Goal: Information Seeking & Learning: Learn about a topic

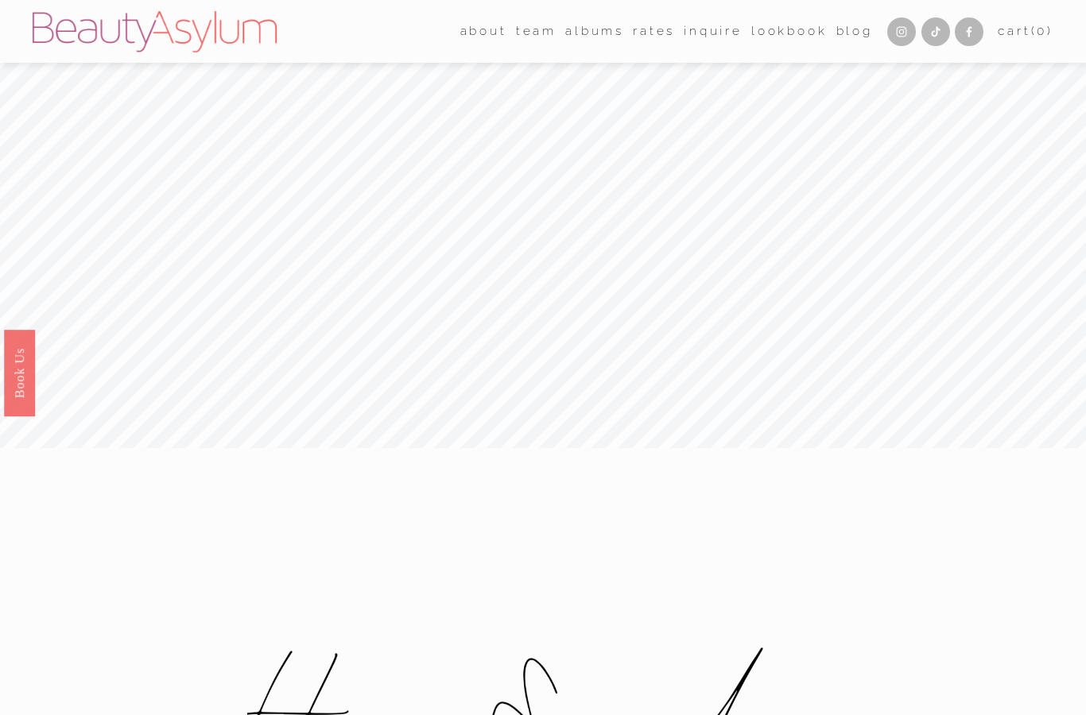
click at [645, 30] on link "Rates" at bounding box center [654, 31] width 42 height 25
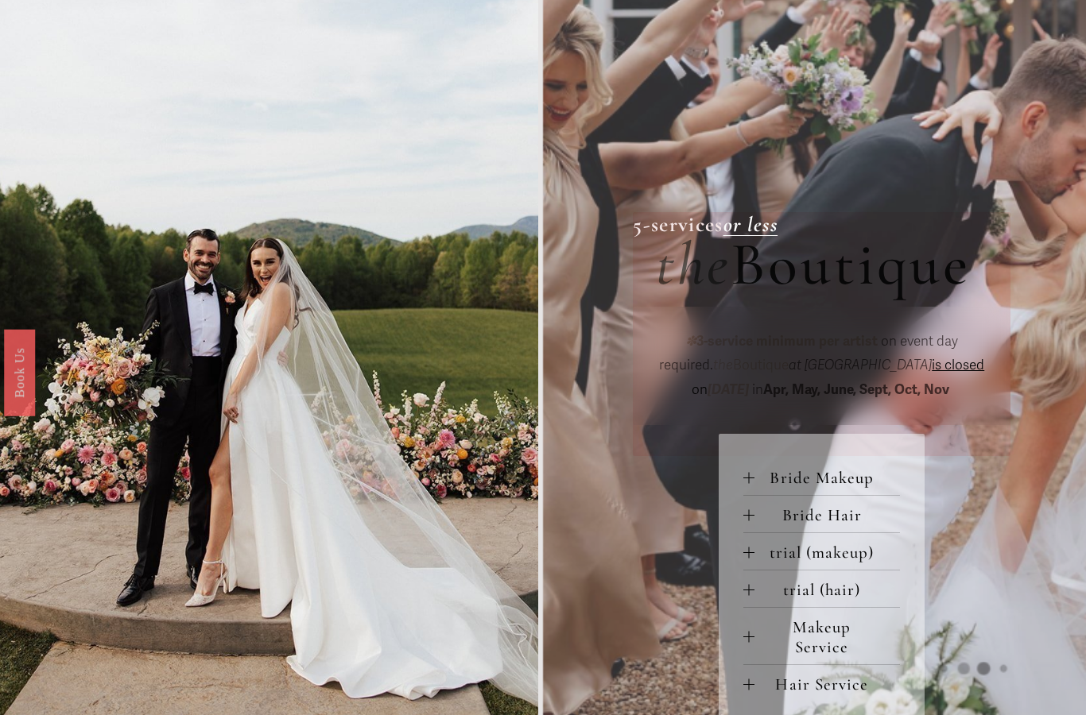
scroll to position [416, 0]
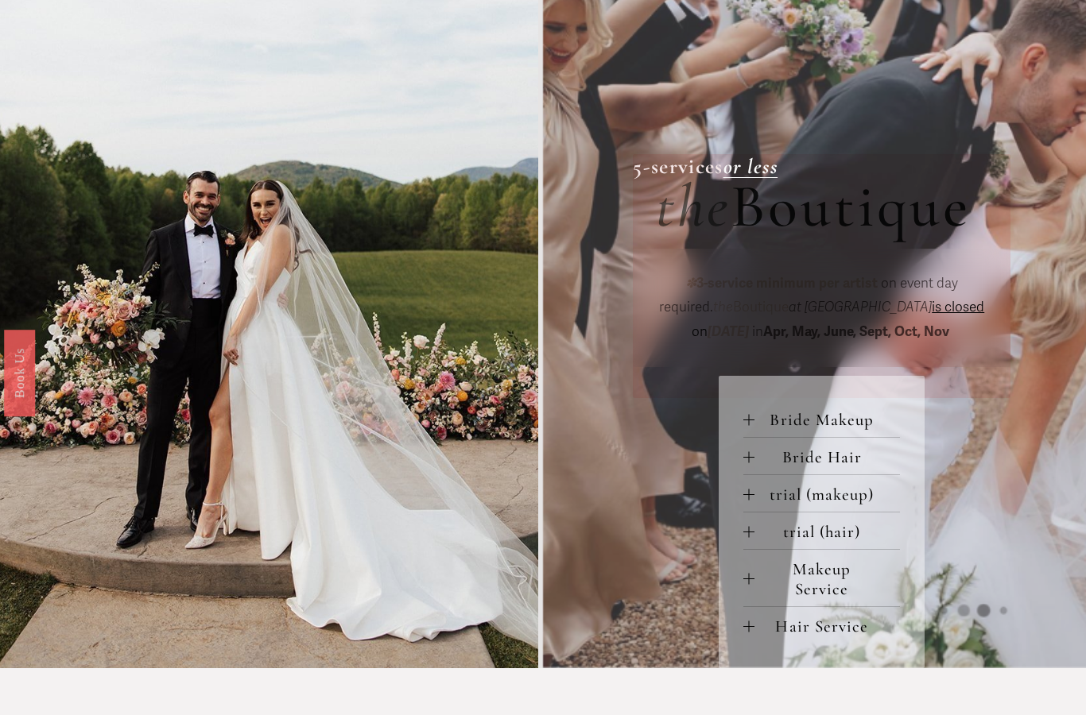
click at [782, 419] on span "Bride Makeup" at bounding box center [826, 420] width 145 height 20
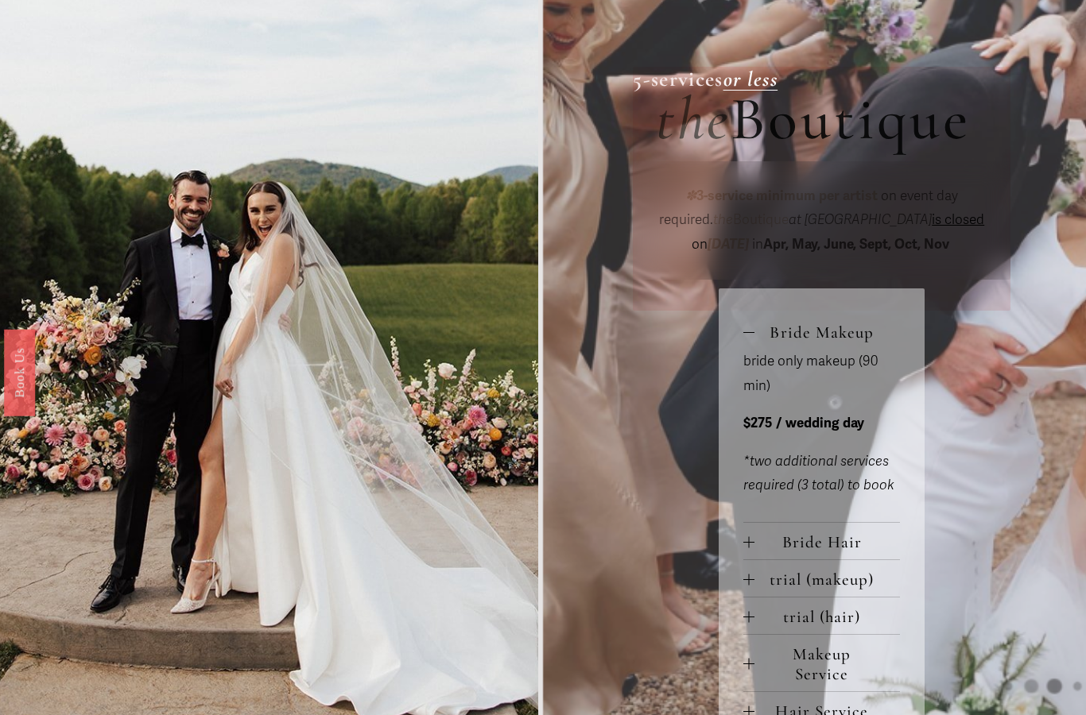
scroll to position [503, 0]
click at [794, 554] on button "Bride Hair" at bounding box center [821, 541] width 157 height 37
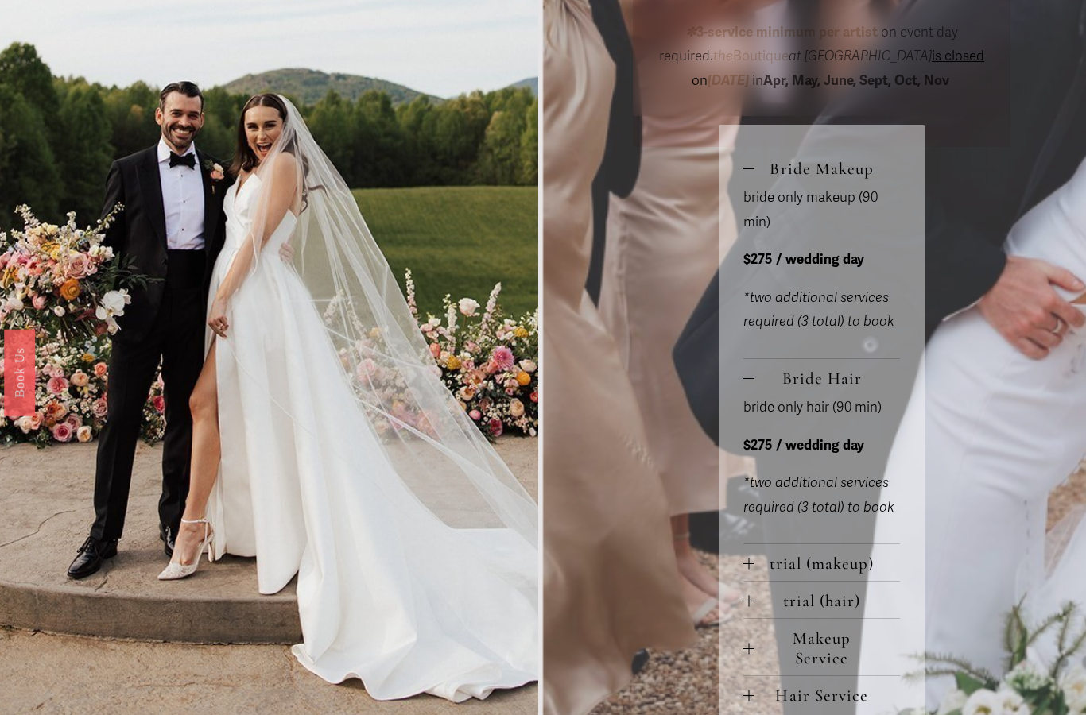
scroll to position [892, 0]
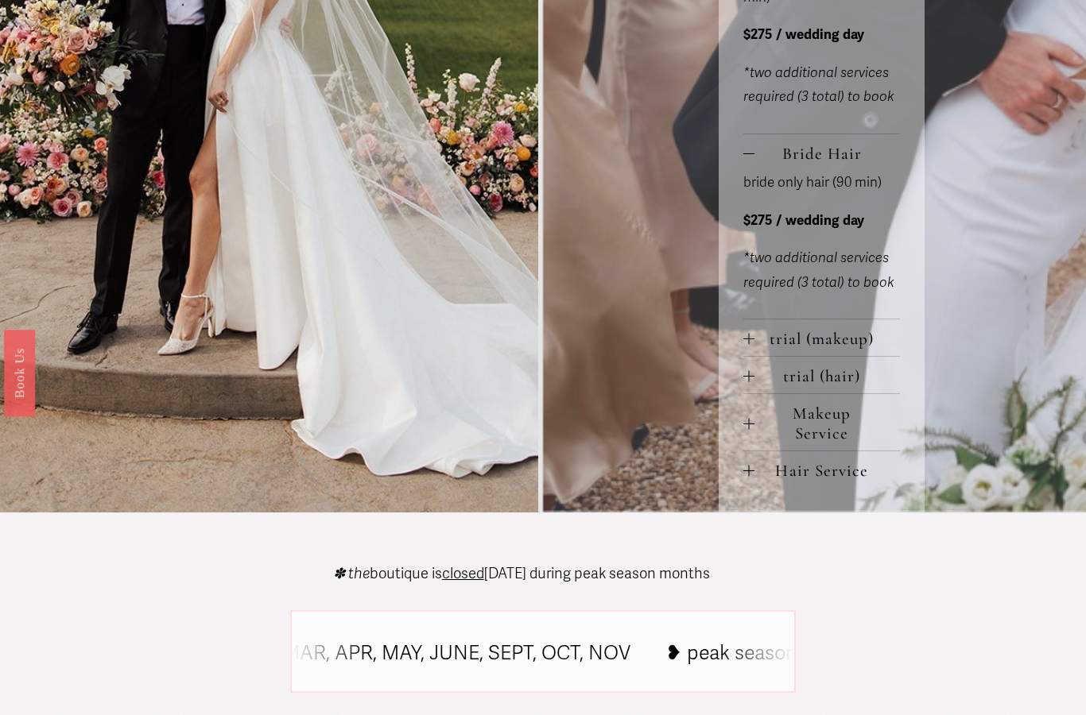
click at [800, 355] on button "trial (makeup)" at bounding box center [821, 338] width 157 height 37
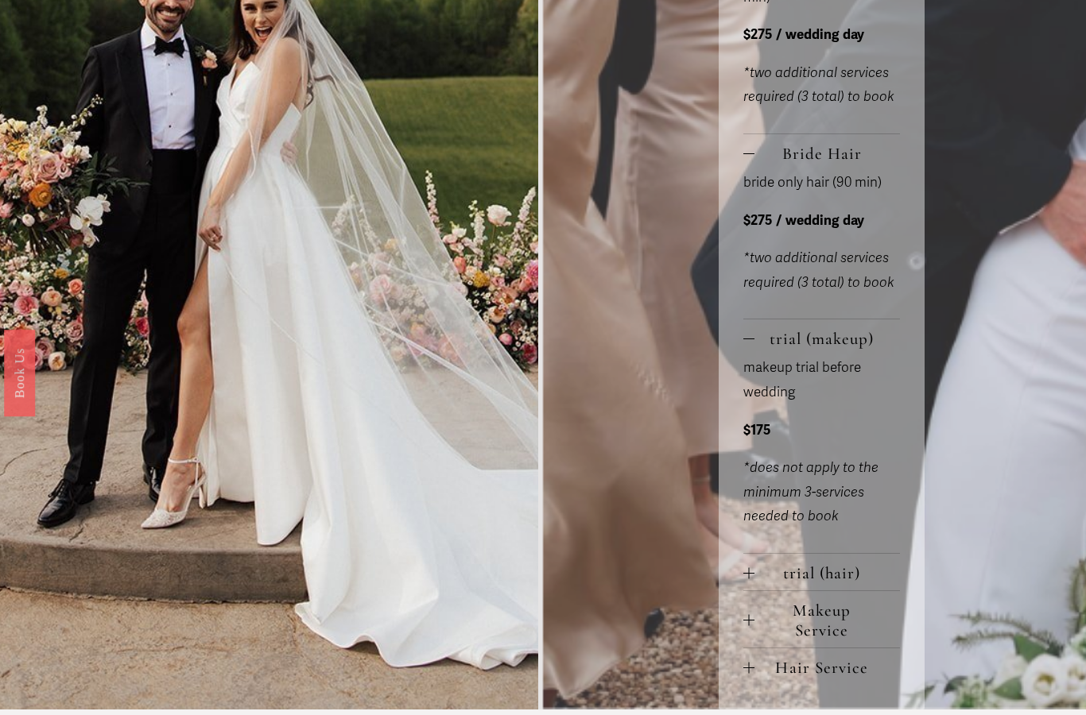
click at [791, 579] on span "trial (hair)" at bounding box center [826, 574] width 145 height 20
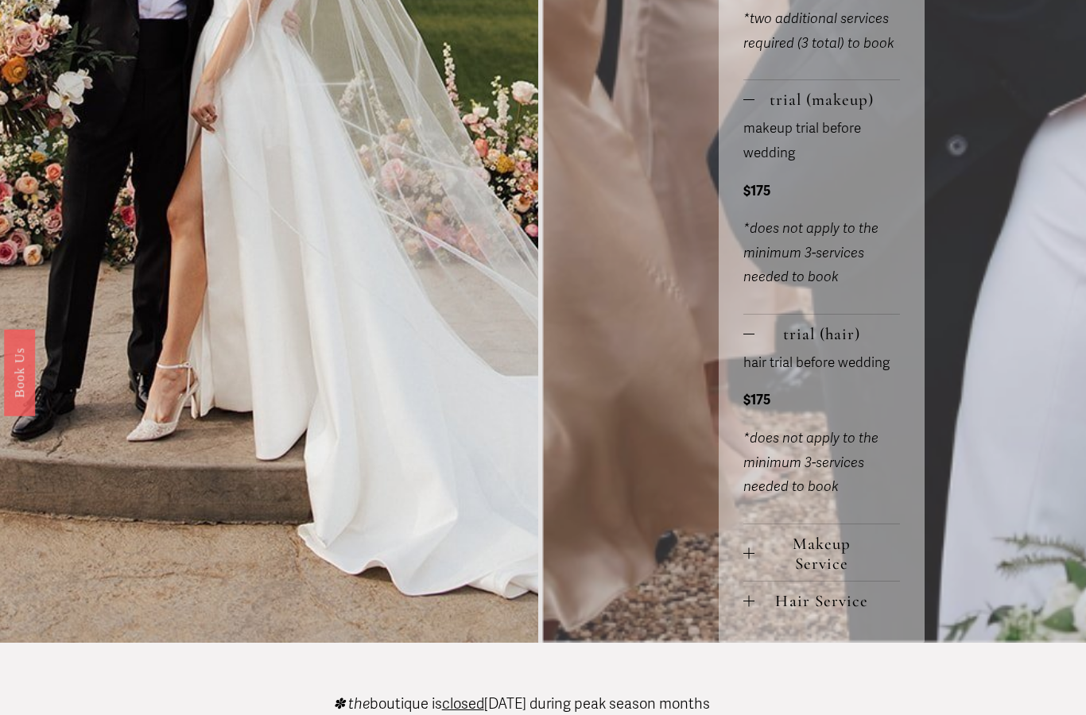
scroll to position [1152, 0]
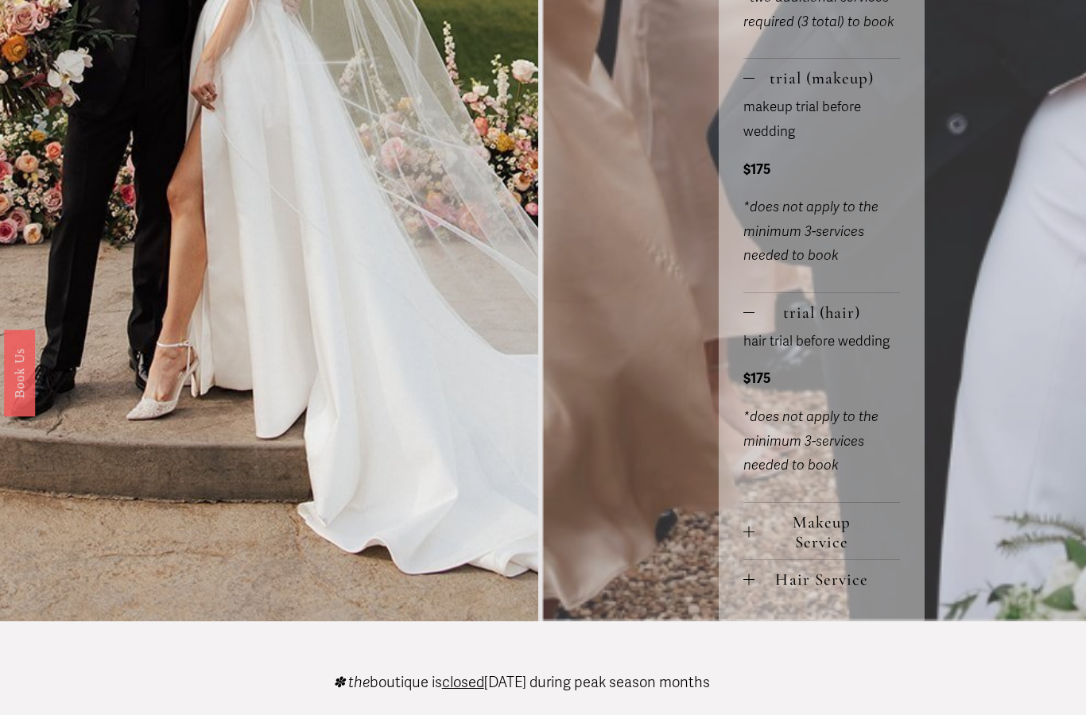
click at [813, 544] on span "Makeup Service" at bounding box center [826, 533] width 145 height 40
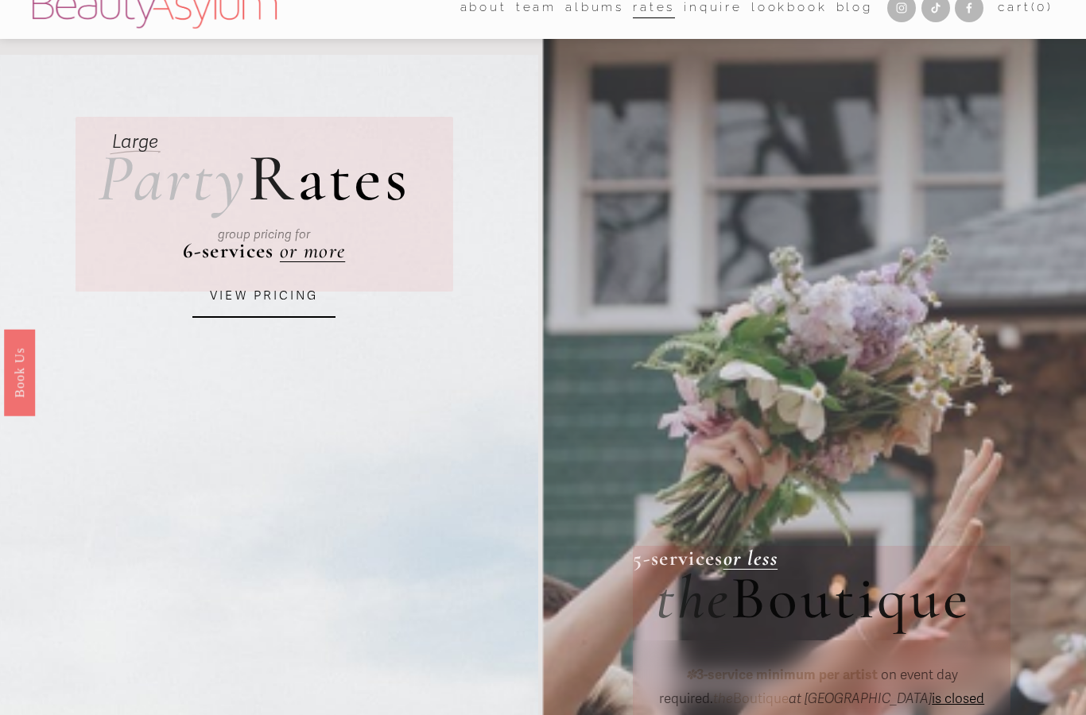
scroll to position [0, 0]
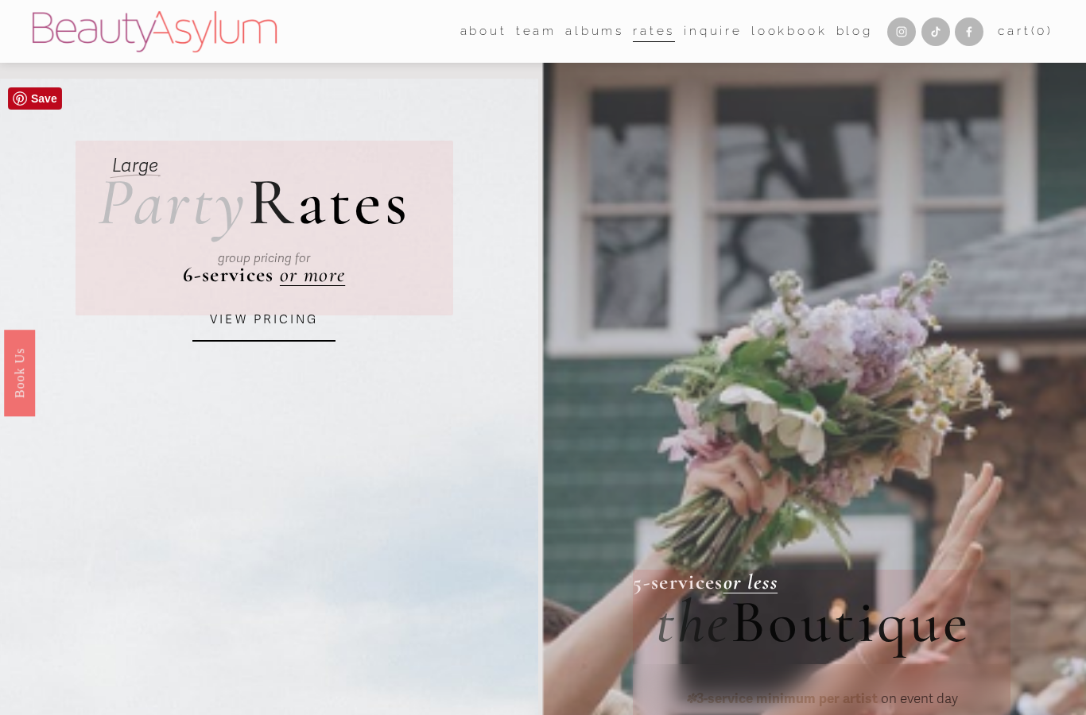
click at [239, 324] on link "VIEW PRICING" at bounding box center [263, 320] width 143 height 43
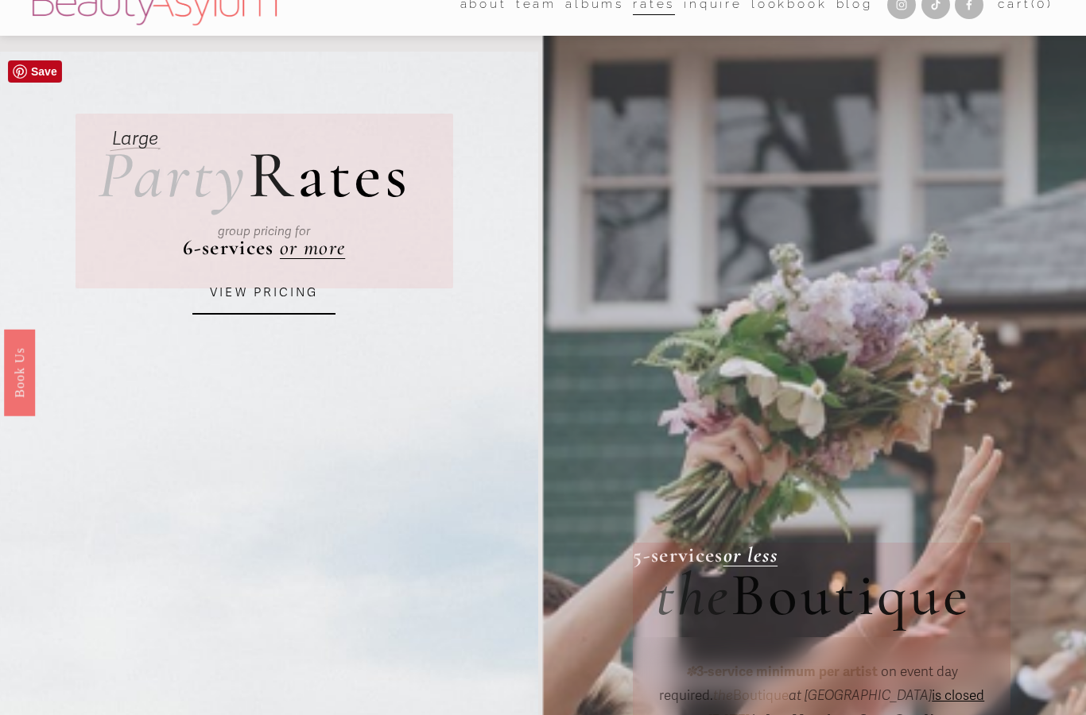
scroll to position [27, 0]
click at [265, 292] on link "VIEW PRICING" at bounding box center [263, 293] width 143 height 43
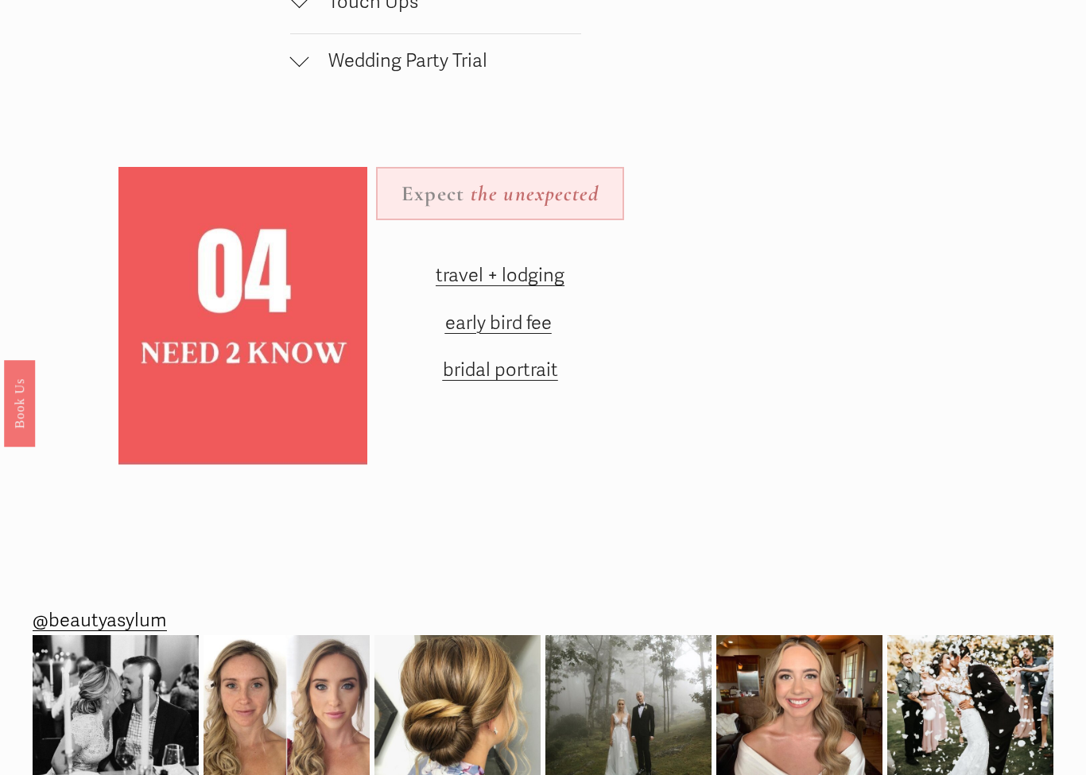
scroll to position [1697, 0]
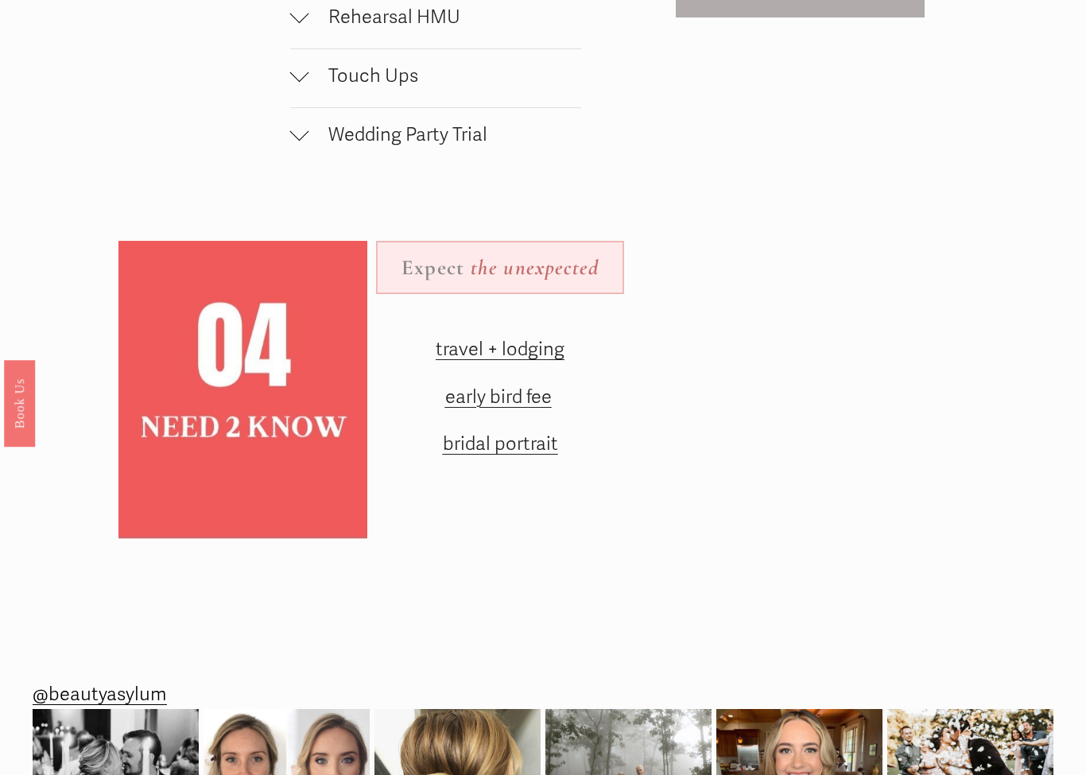
click at [504, 409] on span "early bird fee" at bounding box center [498, 396] width 107 height 23
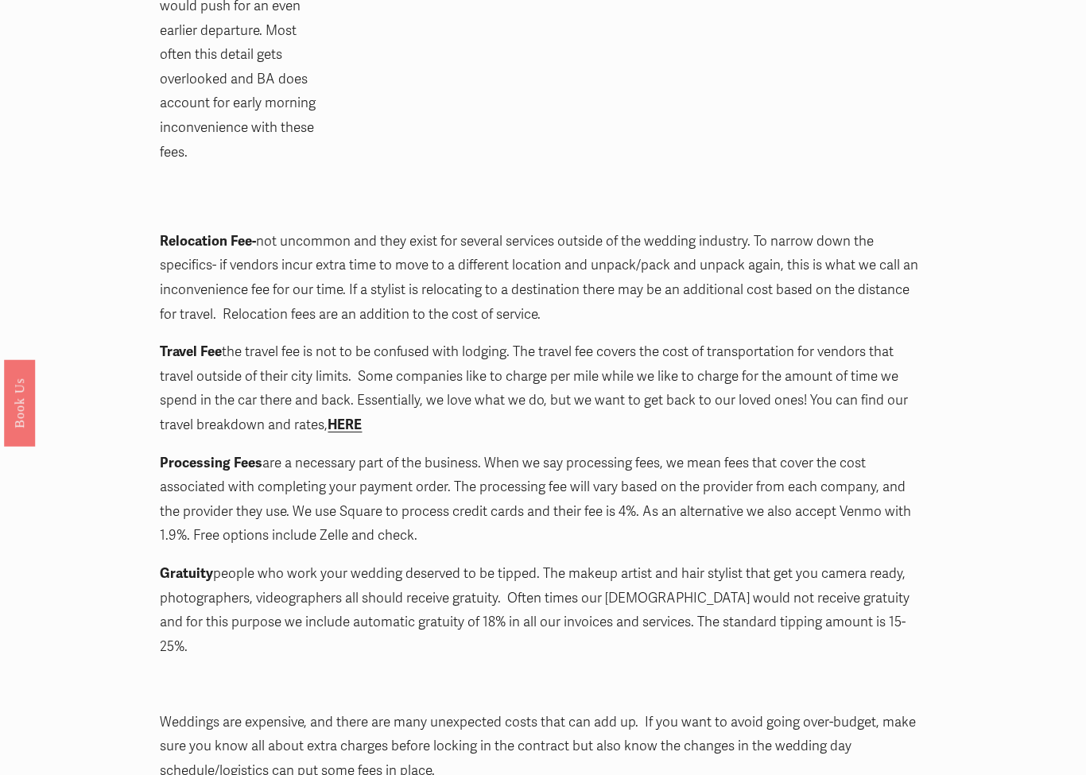
scroll to position [2273, 0]
click at [339, 416] on strong "HERE" at bounding box center [344, 424] width 34 height 17
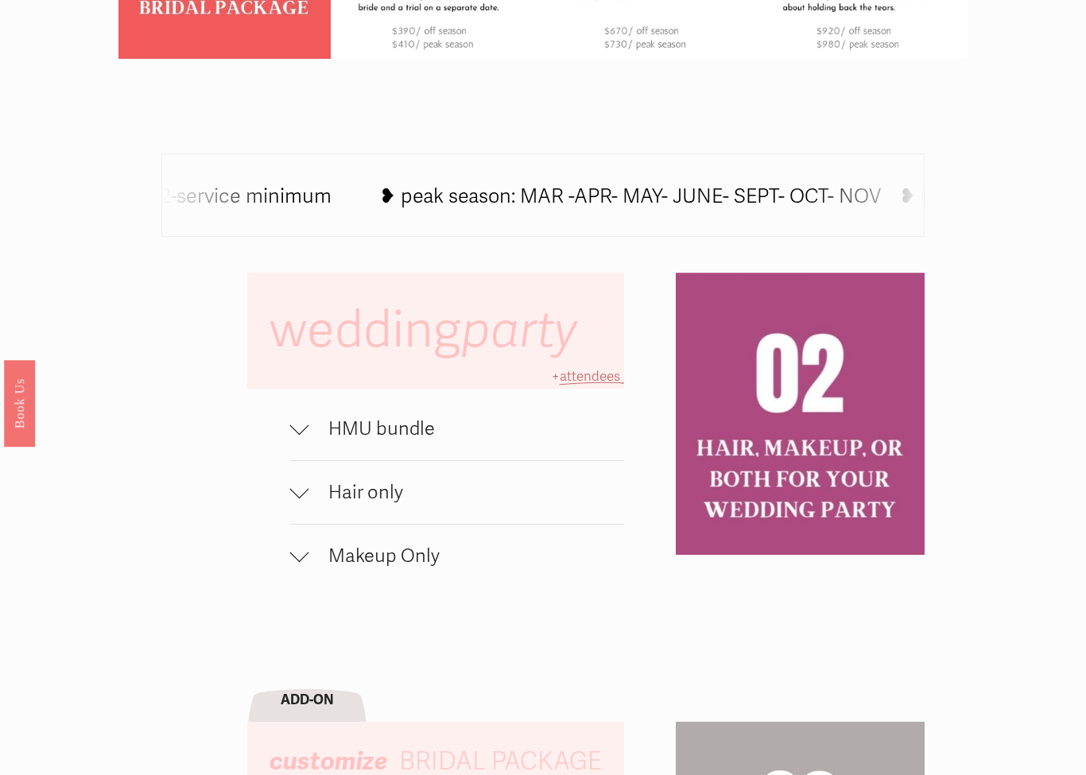
scroll to position [776, 0]
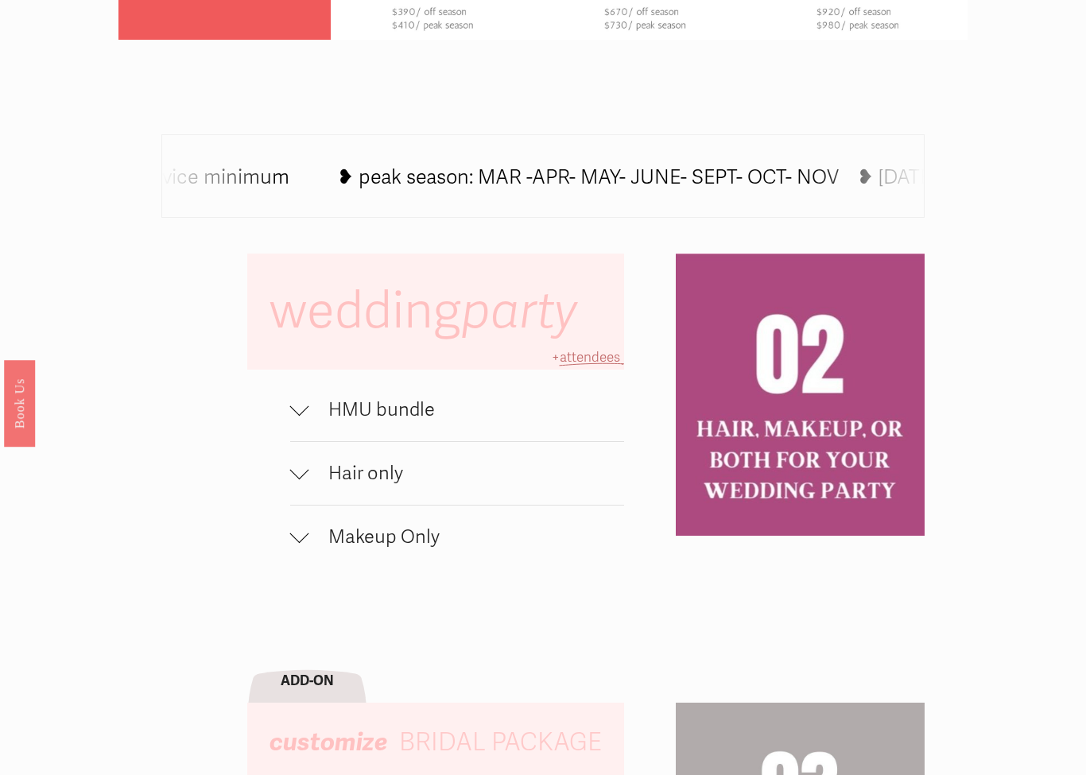
click at [370, 521] on button "Makeup Only" at bounding box center [457, 536] width 335 height 63
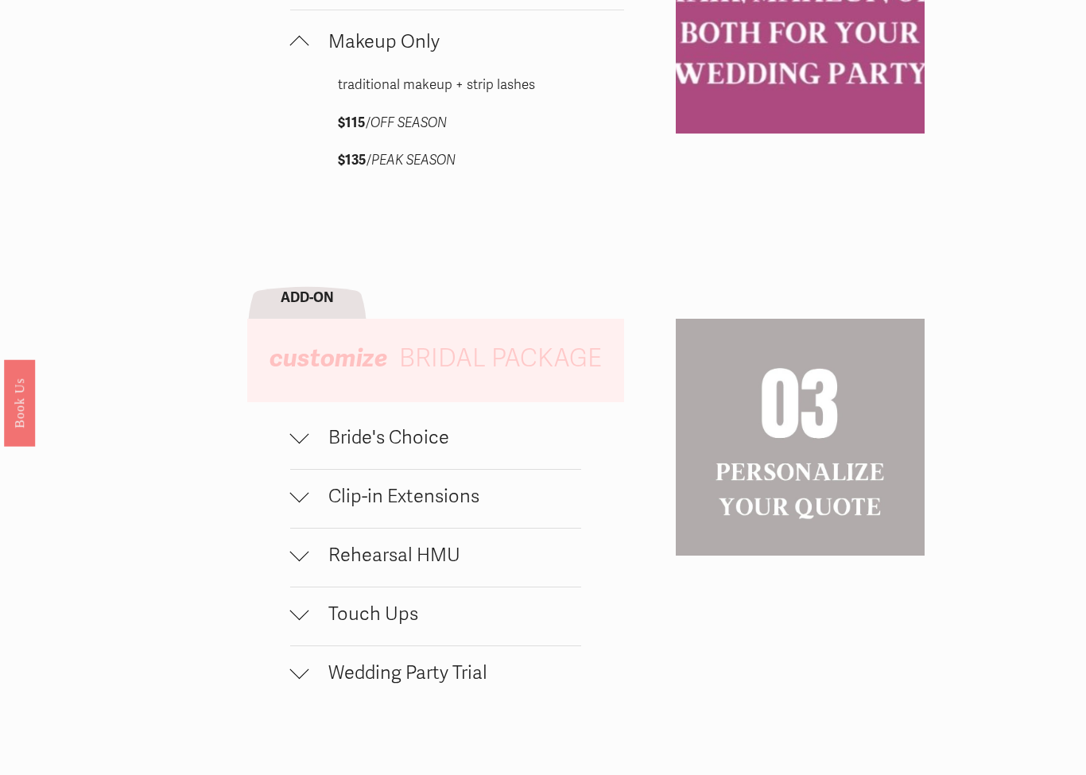
scroll to position [1276, 0]
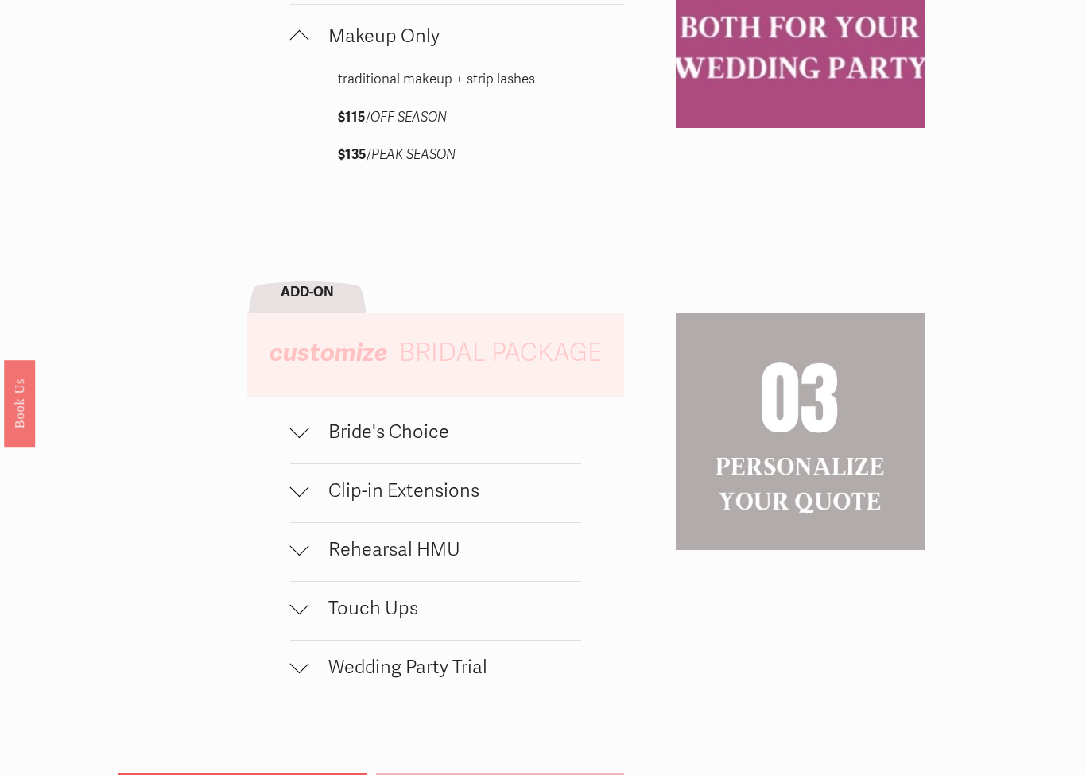
click at [356, 449] on button "Bride's Choice" at bounding box center [436, 434] width 292 height 58
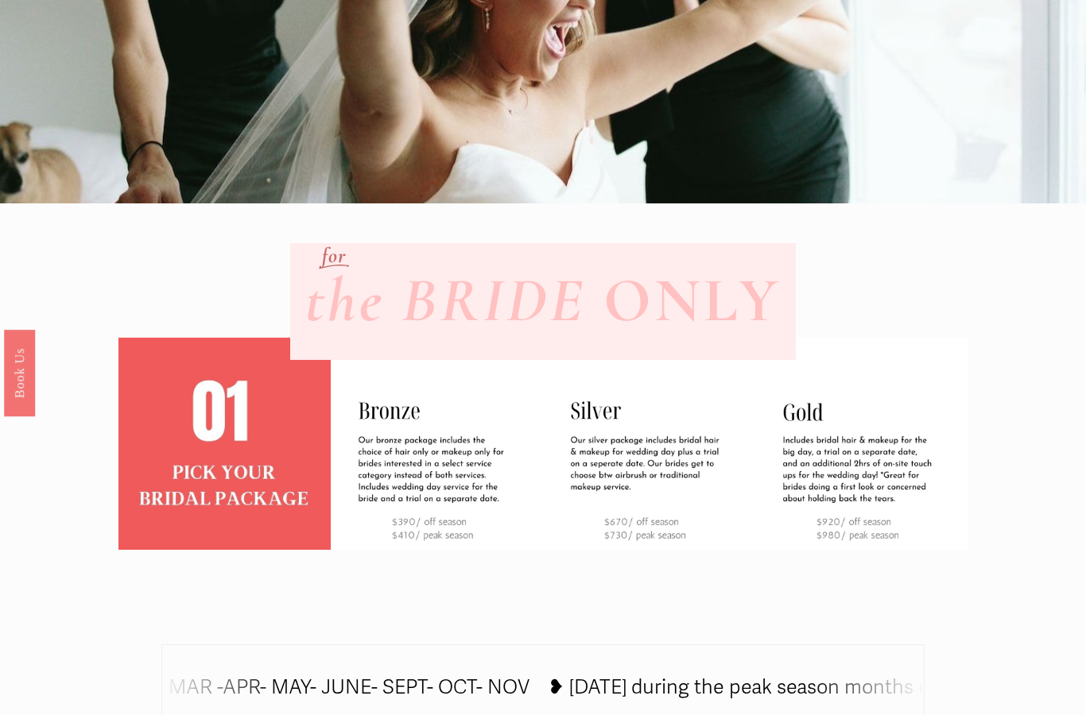
scroll to position [0, 0]
